Goal: Communication & Community: Answer question/provide support

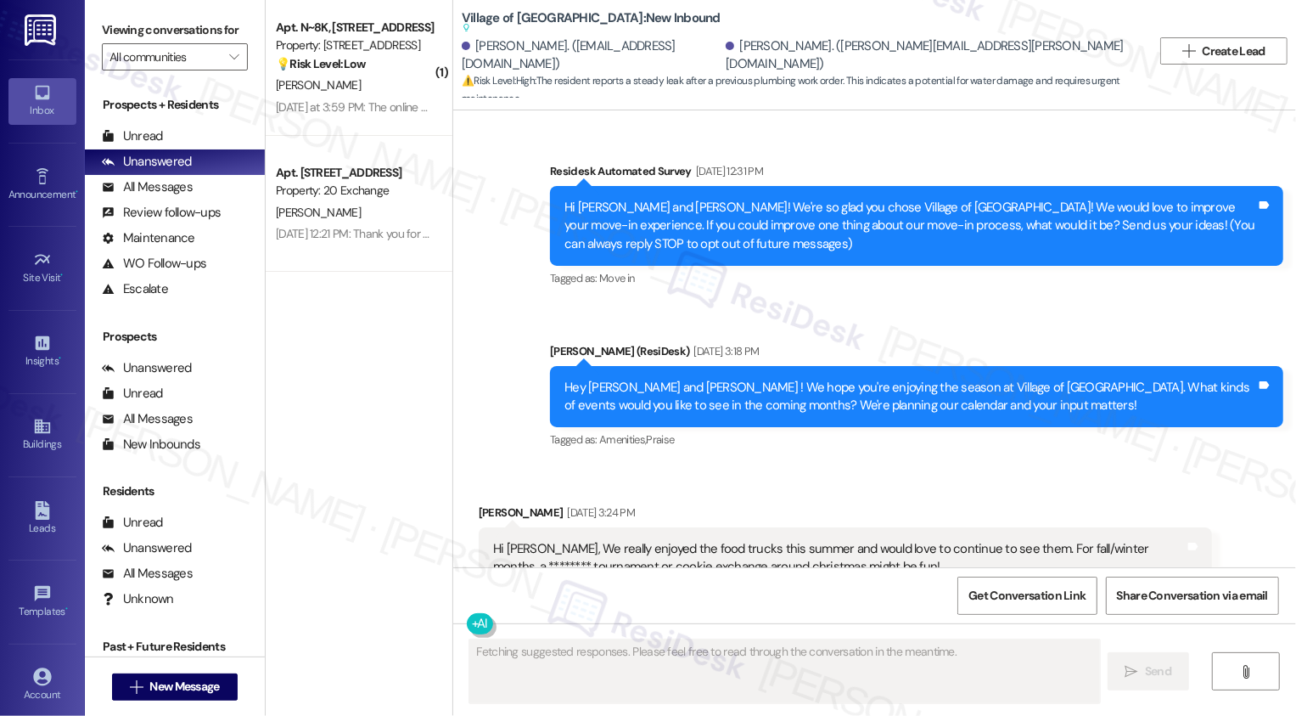
scroll to position [9890, 0]
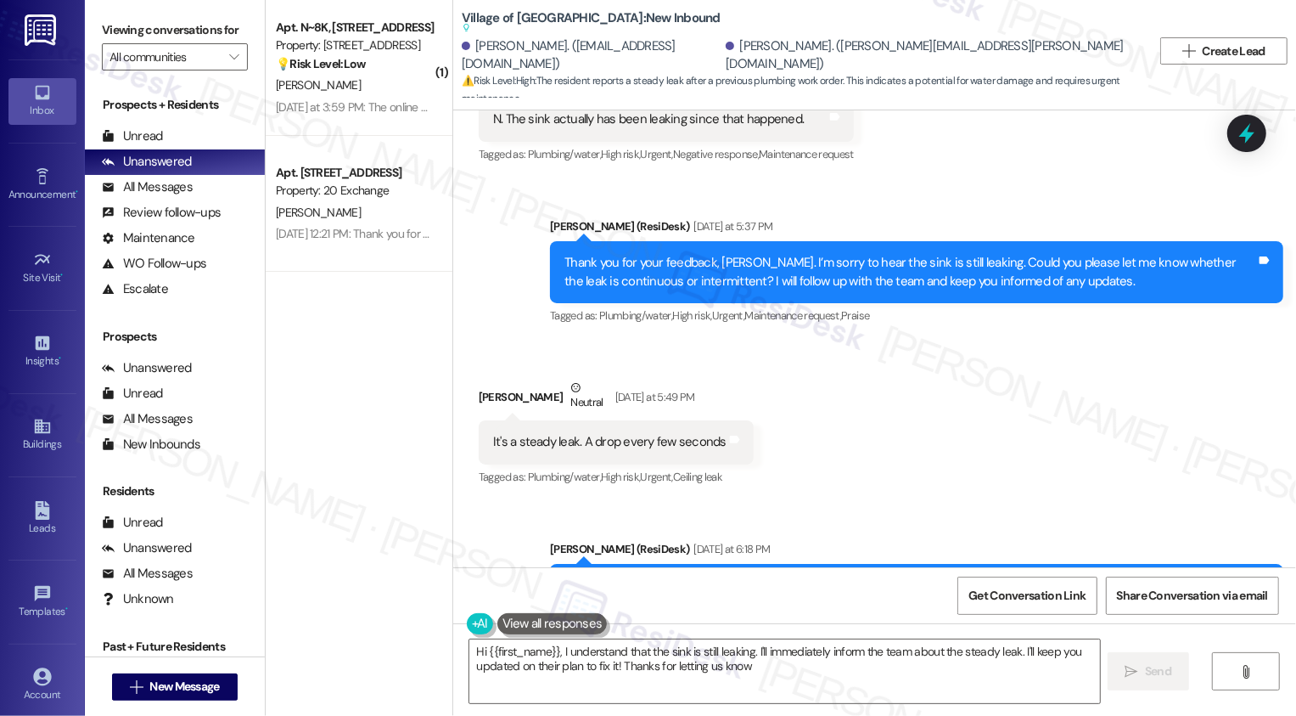
type textarea "Hi {{first_name}}, I understand that the sink is still leaking. I'll immediatel…"
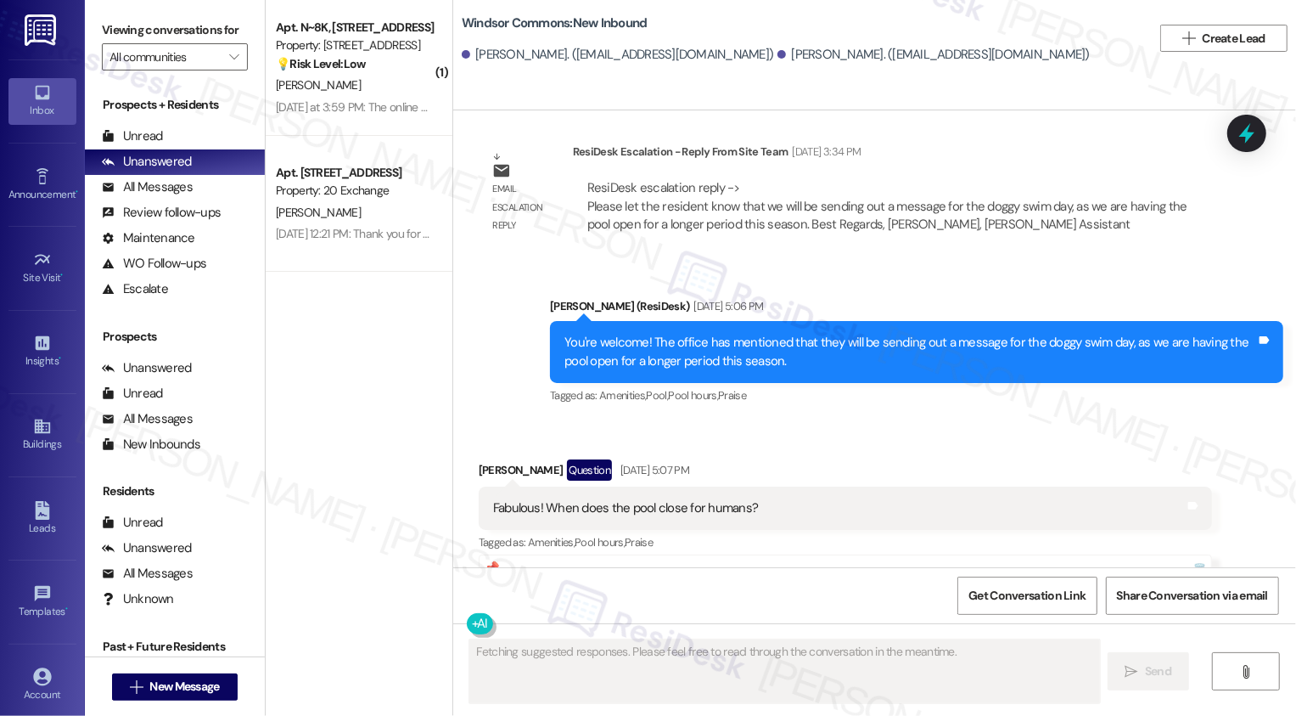
scroll to position [36514, 0]
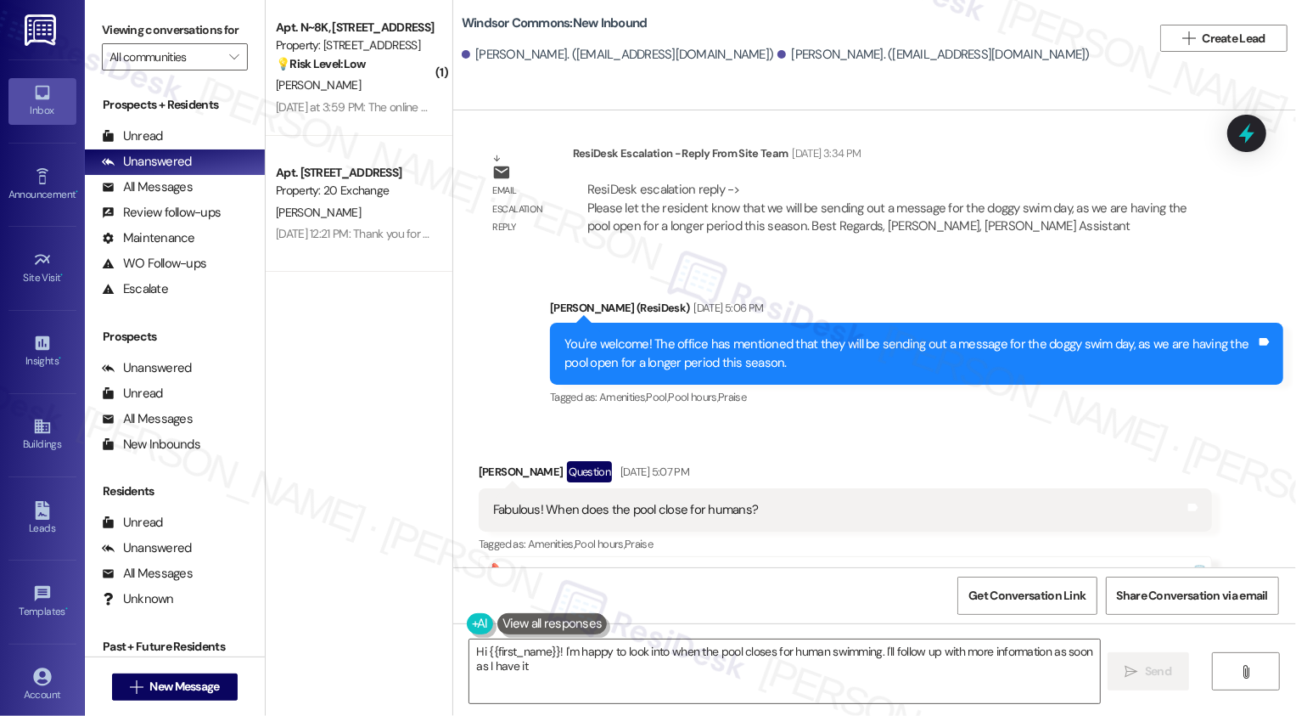
type textarea "Hi {{first_name}}! I'm happy to look into when the pool closes for human swimmi…"
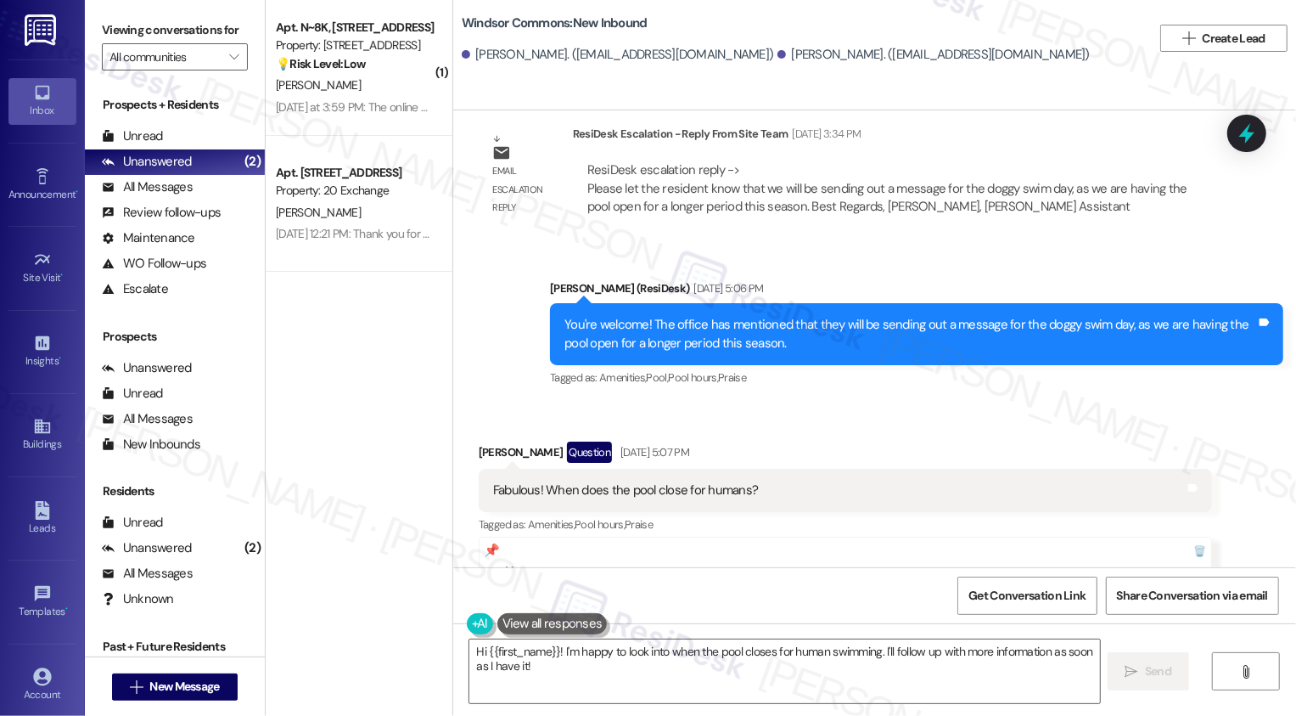
scroll to position [36702, 0]
